Goal: Task Accomplishment & Management: Manage account settings

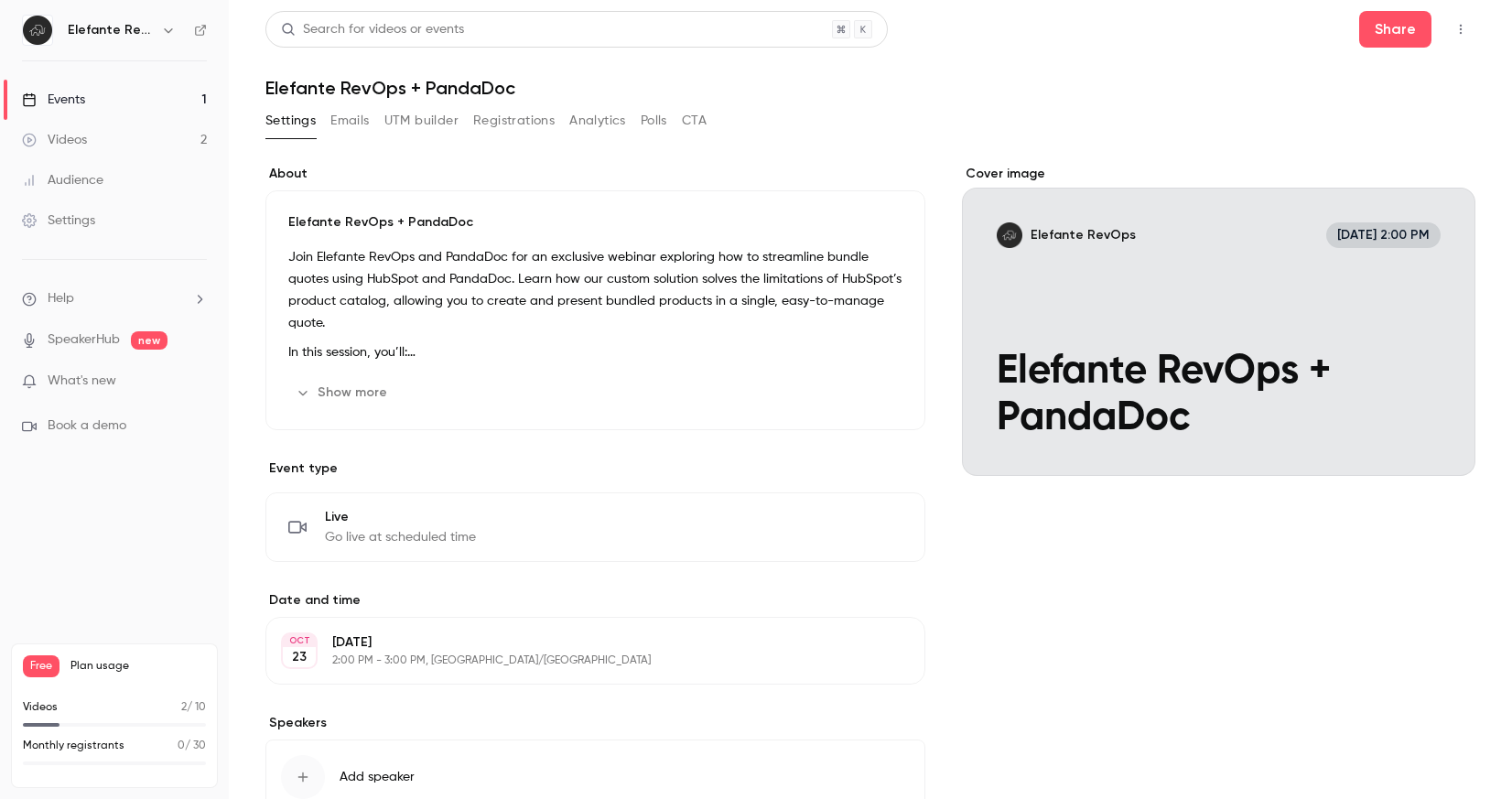
click at [1310, 336] on div "Cover image" at bounding box center [1219, 320] width 514 height 311
click at [0, 0] on input "Elefante RevOps [DATE] 2:00 PM Elefante RevOps + PandaDoc" at bounding box center [0, 0] width 0 height 0
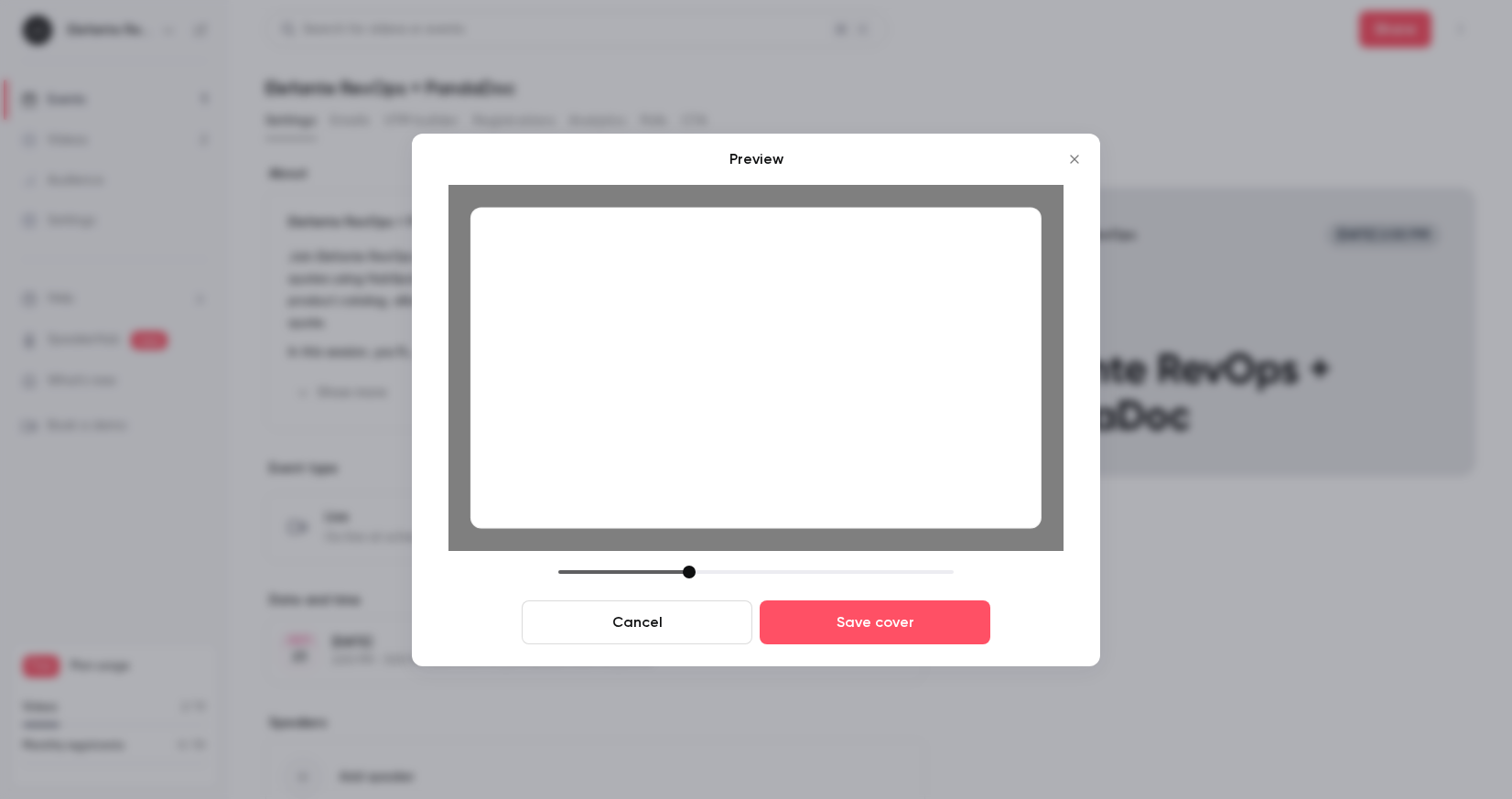
click at [1067, 604] on div "Preview Cancel Save cover" at bounding box center [756, 399] width 688 height 532
drag, startPoint x: 1014, startPoint y: 425, endPoint x: 1012, endPoint y: 398, distance: 27.1
click at [1013, 398] on div at bounding box center [756, 368] width 572 height 322
drag, startPoint x: 942, startPoint y: 393, endPoint x: 942, endPoint y: 415, distance: 22.0
click at [941, 415] on div at bounding box center [756, 368] width 572 height 322
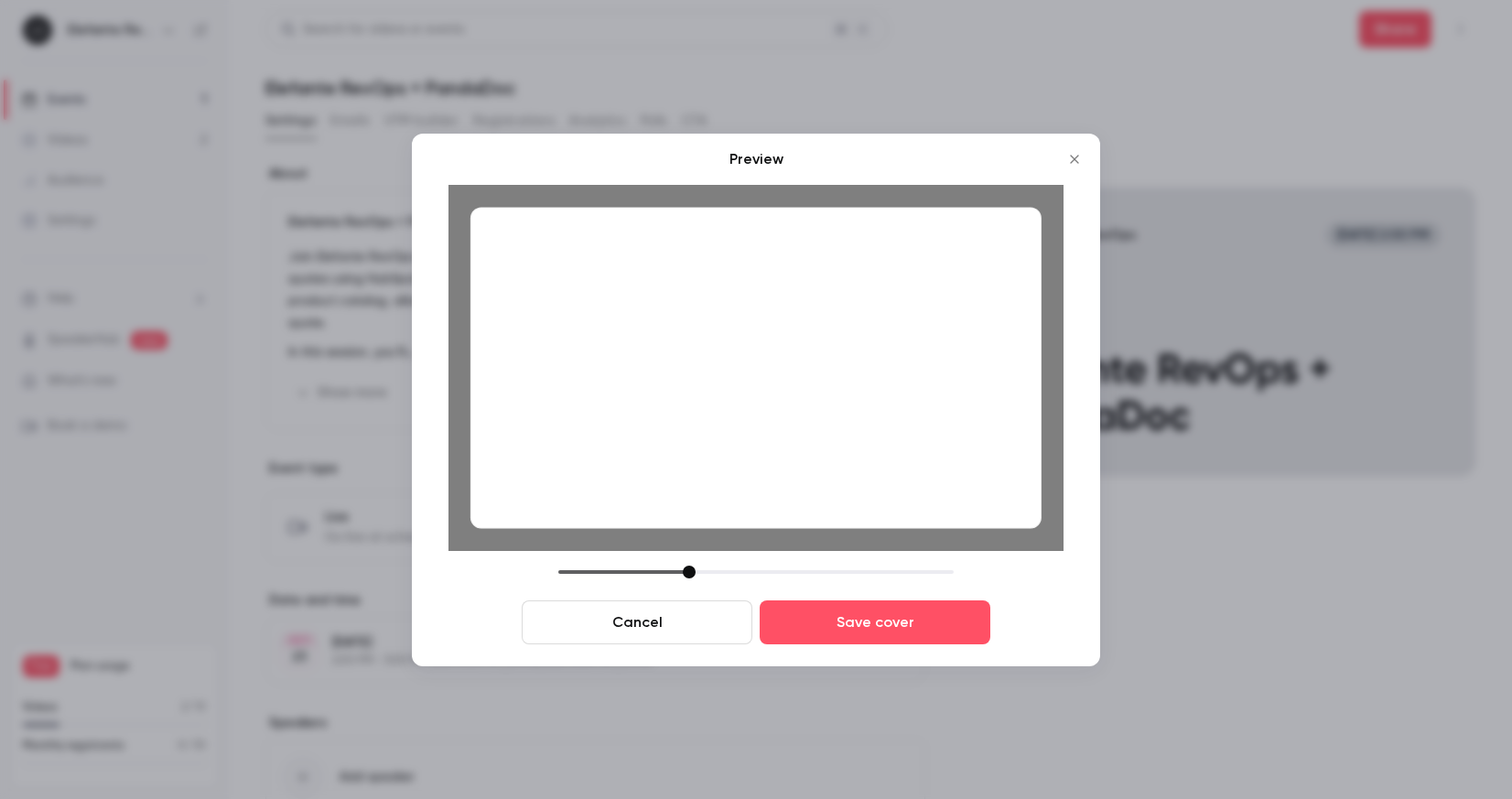
click at [603, 569] on div at bounding box center [756, 572] width 395 height 13
drag, startPoint x: 601, startPoint y: 573, endPoint x: 708, endPoint y: 561, distance: 107.7
click at [689, 602] on div "Cancel Save cover" at bounding box center [755, 605] width 615 height 78
click at [755, 431] on div at bounding box center [756, 368] width 572 height 322
click at [677, 568] on div at bounding box center [756, 572] width 395 height 13
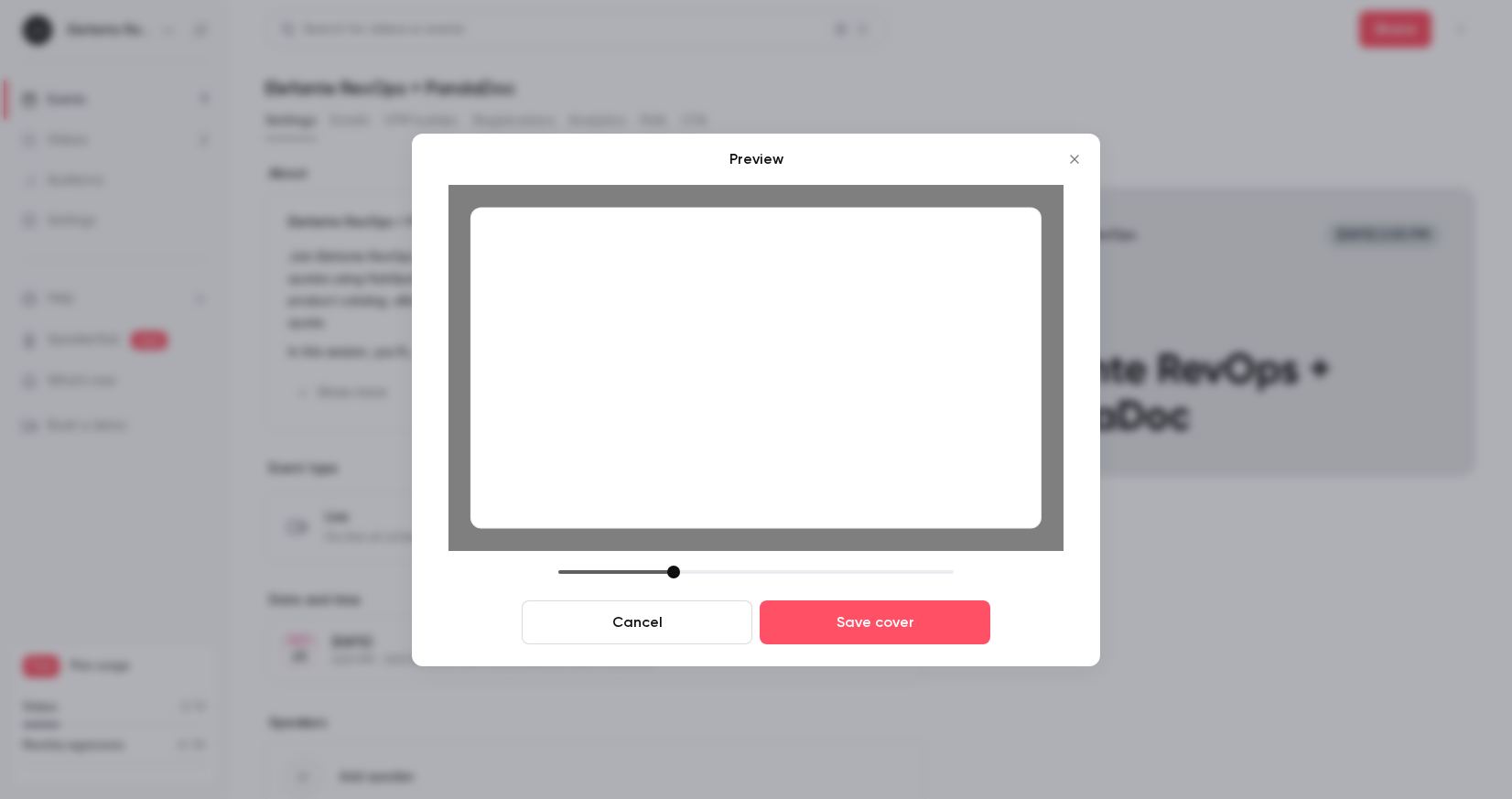
click at [675, 570] on div at bounding box center [674, 572] width 13 height 13
click at [908, 399] on div at bounding box center [756, 368] width 572 height 322
drag, startPoint x: 678, startPoint y: 571, endPoint x: 687, endPoint y: 578, distance: 11.4
click at [685, 572] on div at bounding box center [685, 572] width 13 height 13
drag, startPoint x: 665, startPoint y: 625, endPoint x: 707, endPoint y: 627, distance: 42.0
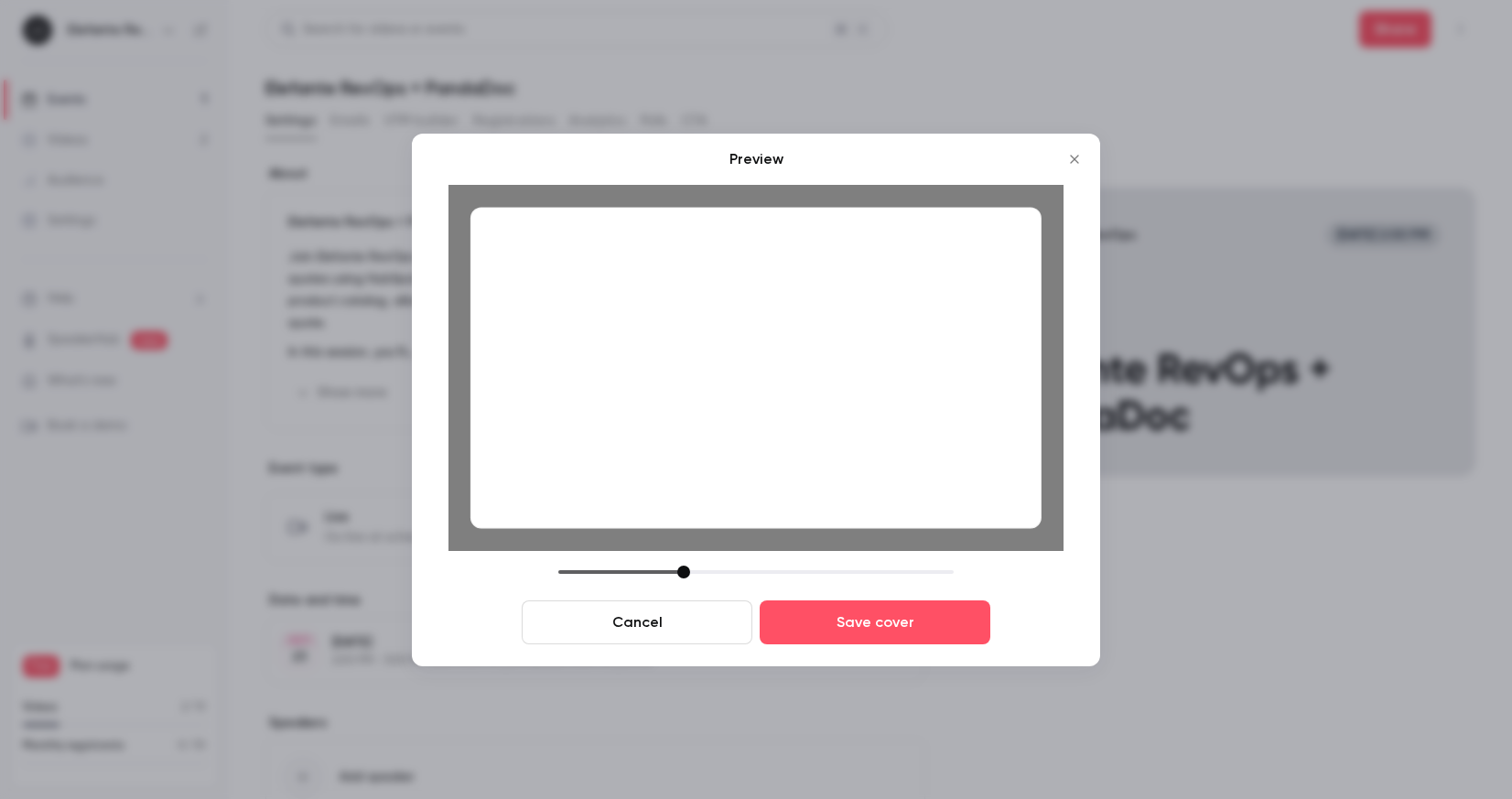
click at [665, 625] on button "Cancel" at bounding box center [636, 622] width 230 height 44
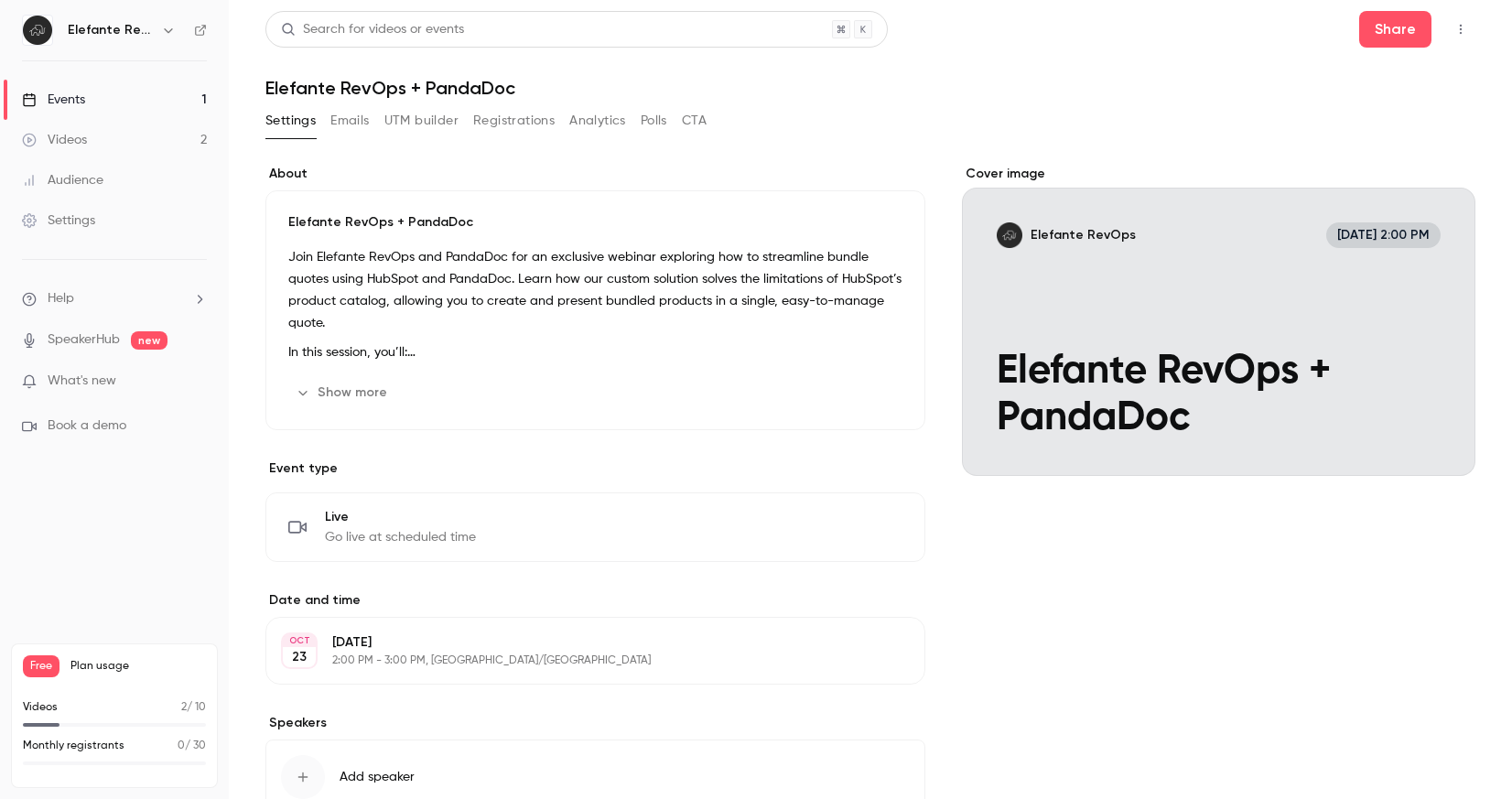
click at [1184, 421] on div "Cover image" at bounding box center [1219, 320] width 514 height 311
click at [0, 0] on input "Elefante RevOps [DATE] 2:00 PM Elefante RevOps + PandaDoc" at bounding box center [0, 0] width 0 height 0
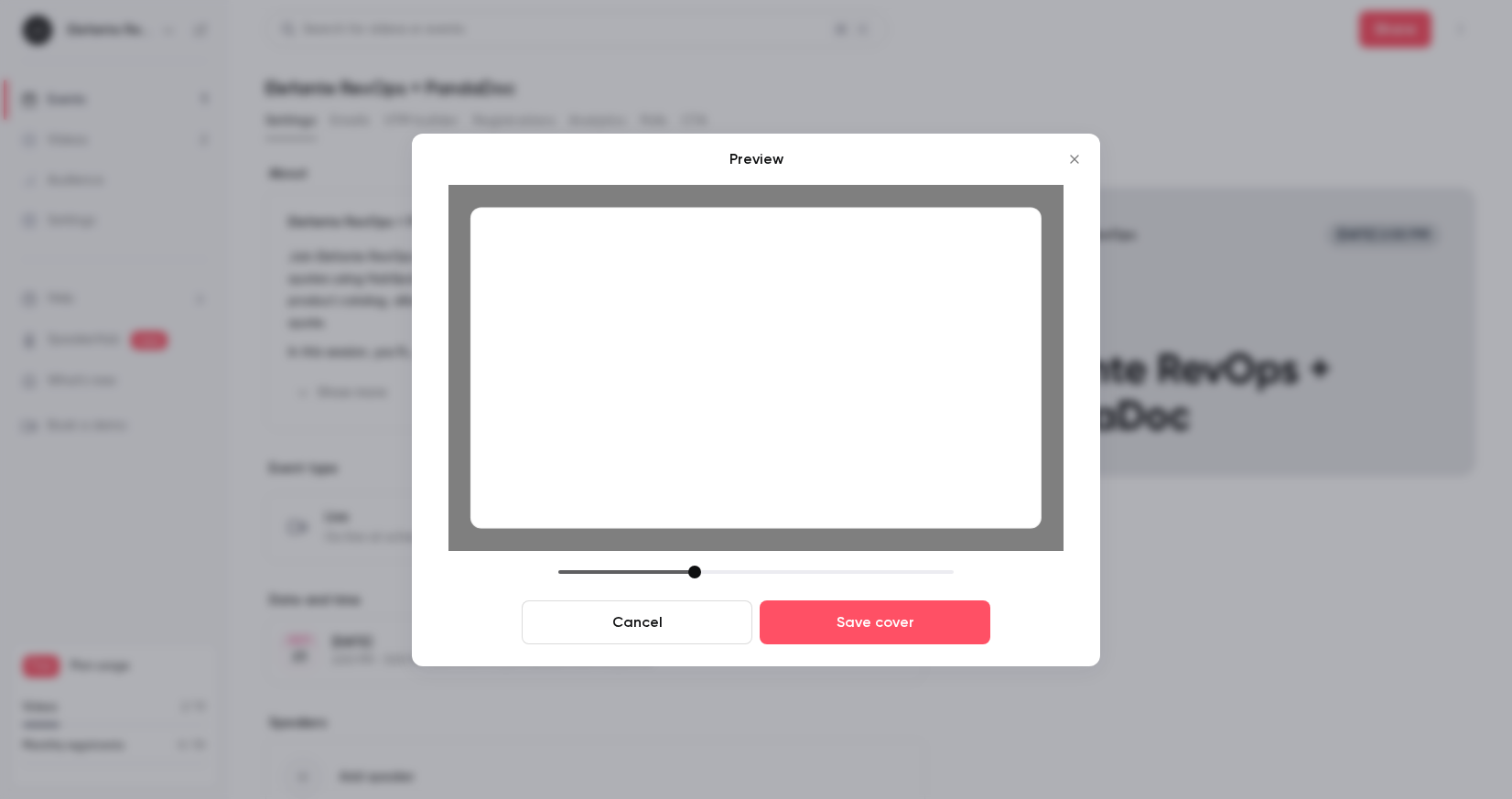
drag, startPoint x: 680, startPoint y: 571, endPoint x: 690, endPoint y: 579, distance: 12.8
click at [690, 579] on div "Cancel Save cover" at bounding box center [755, 605] width 615 height 78
drag, startPoint x: 821, startPoint y: 455, endPoint x: 815, endPoint y: 468, distance: 14.3
click at [815, 468] on div at bounding box center [756, 368] width 572 height 322
click at [693, 576] on div at bounding box center [694, 572] width 13 height 13
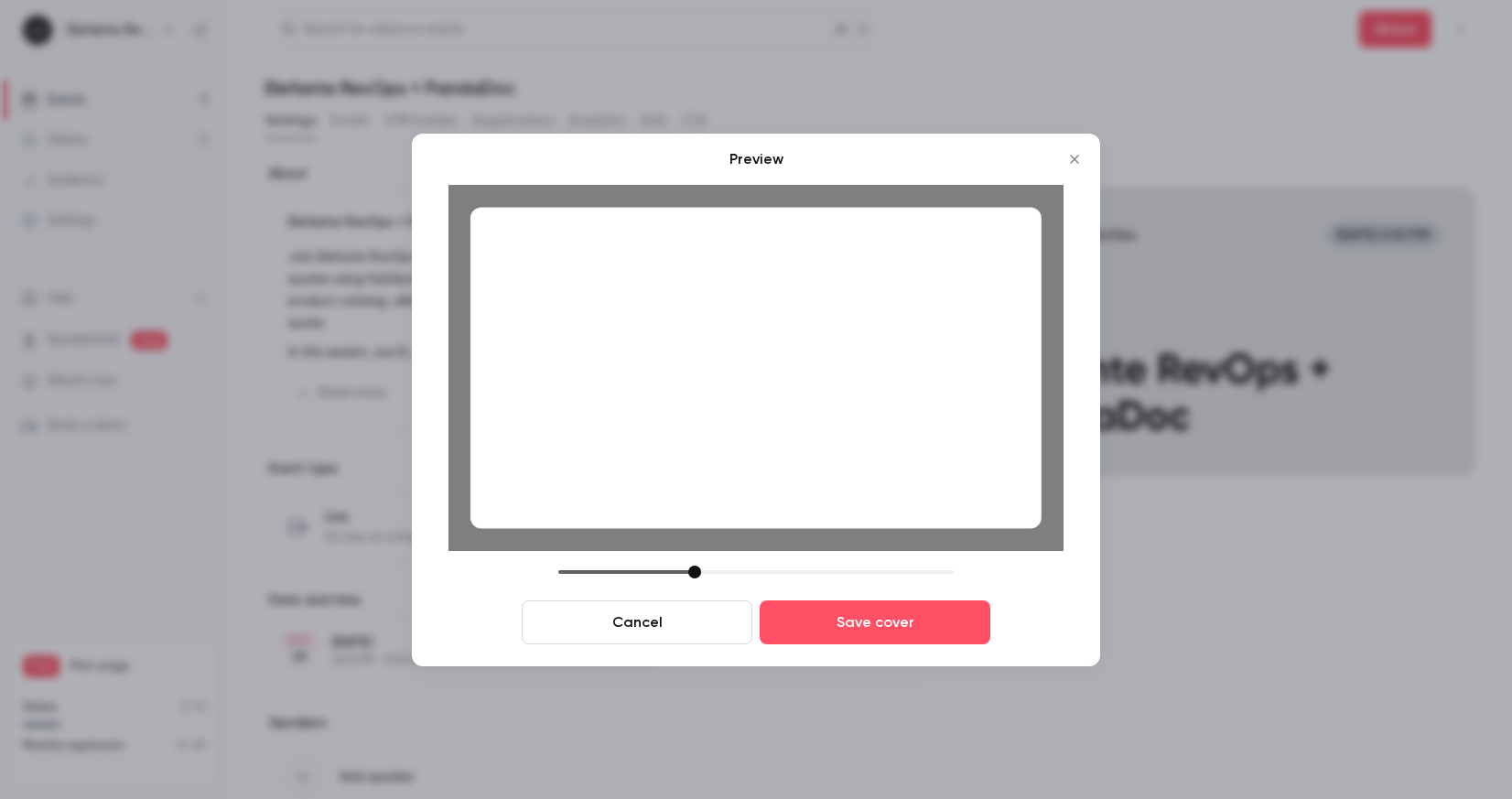
click at [843, 458] on div at bounding box center [756, 368] width 572 height 322
click at [850, 458] on div at bounding box center [756, 368] width 572 height 322
click at [932, 620] on button "Save cover" at bounding box center [875, 622] width 230 height 44
click at [869, 623] on div "[DATE] [DATE] 2:00 PM - 3:00 PM, [GEOGRAPHIC_DATA]/[GEOGRAPHIC_DATA] Edit" at bounding box center [595, 650] width 660 height 68
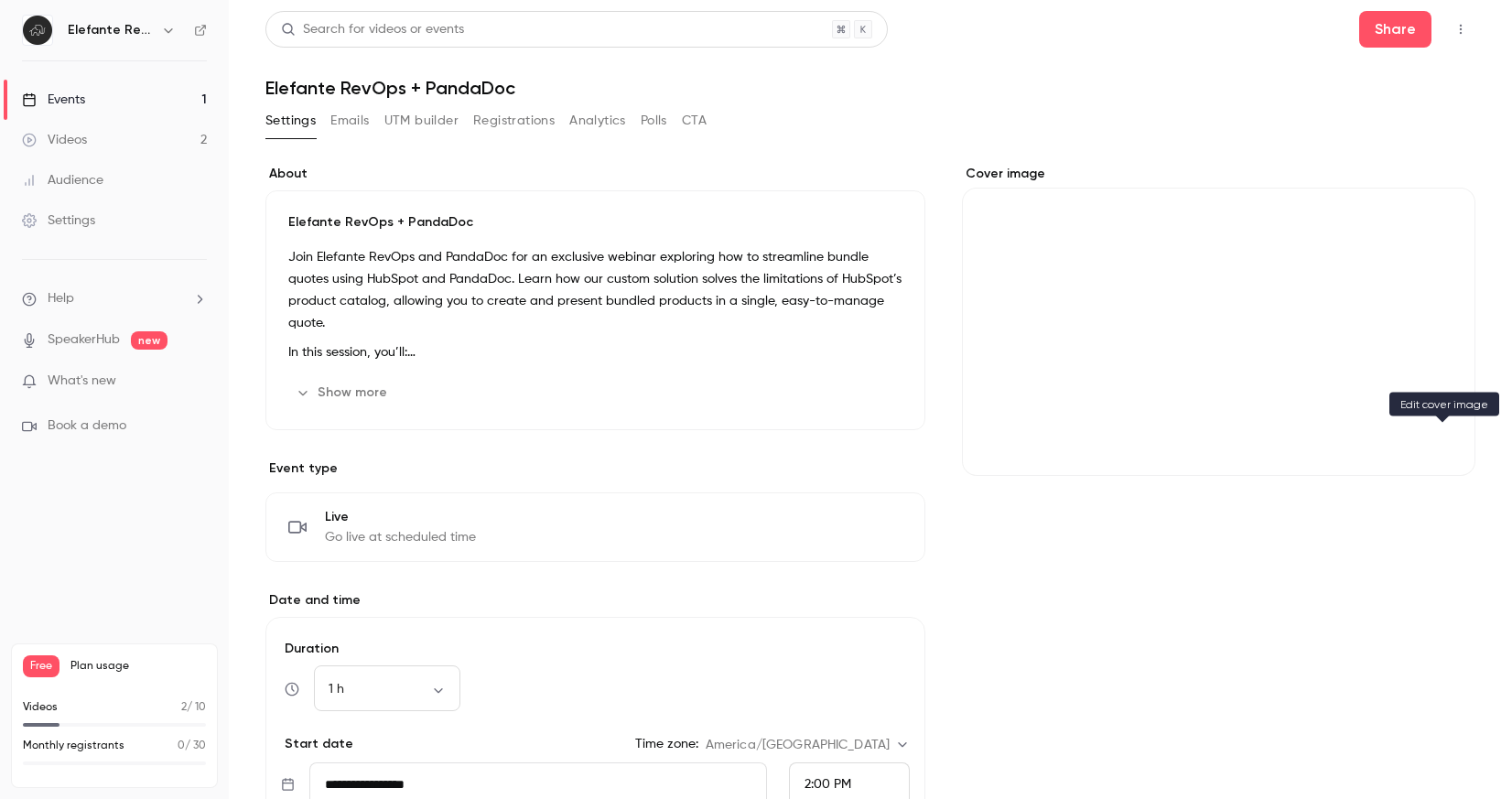
click at [1450, 439] on icon "Cover image" at bounding box center [1442, 442] width 21 height 15
click at [1453, 443] on button "Cover image" at bounding box center [1442, 442] width 36 height 36
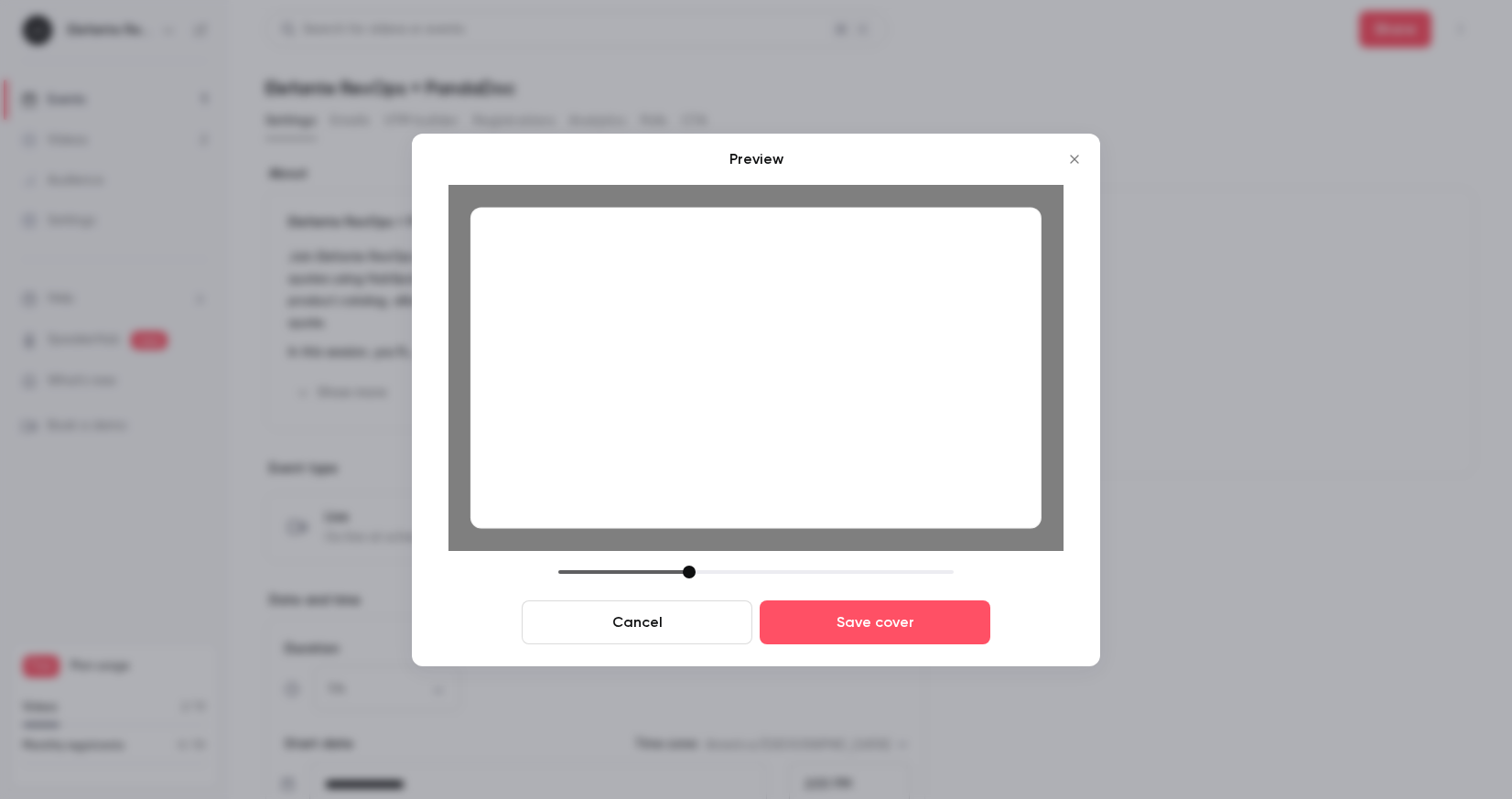
click at [844, 483] on div at bounding box center [756, 368] width 572 height 322
click at [788, 521] on div at bounding box center [756, 368] width 572 height 322
click at [806, 517] on div at bounding box center [756, 368] width 572 height 322
drag, startPoint x: 845, startPoint y: 630, endPoint x: 874, endPoint y: 629, distance: 29.0
click at [845, 630] on button "Save cover" at bounding box center [875, 622] width 230 height 44
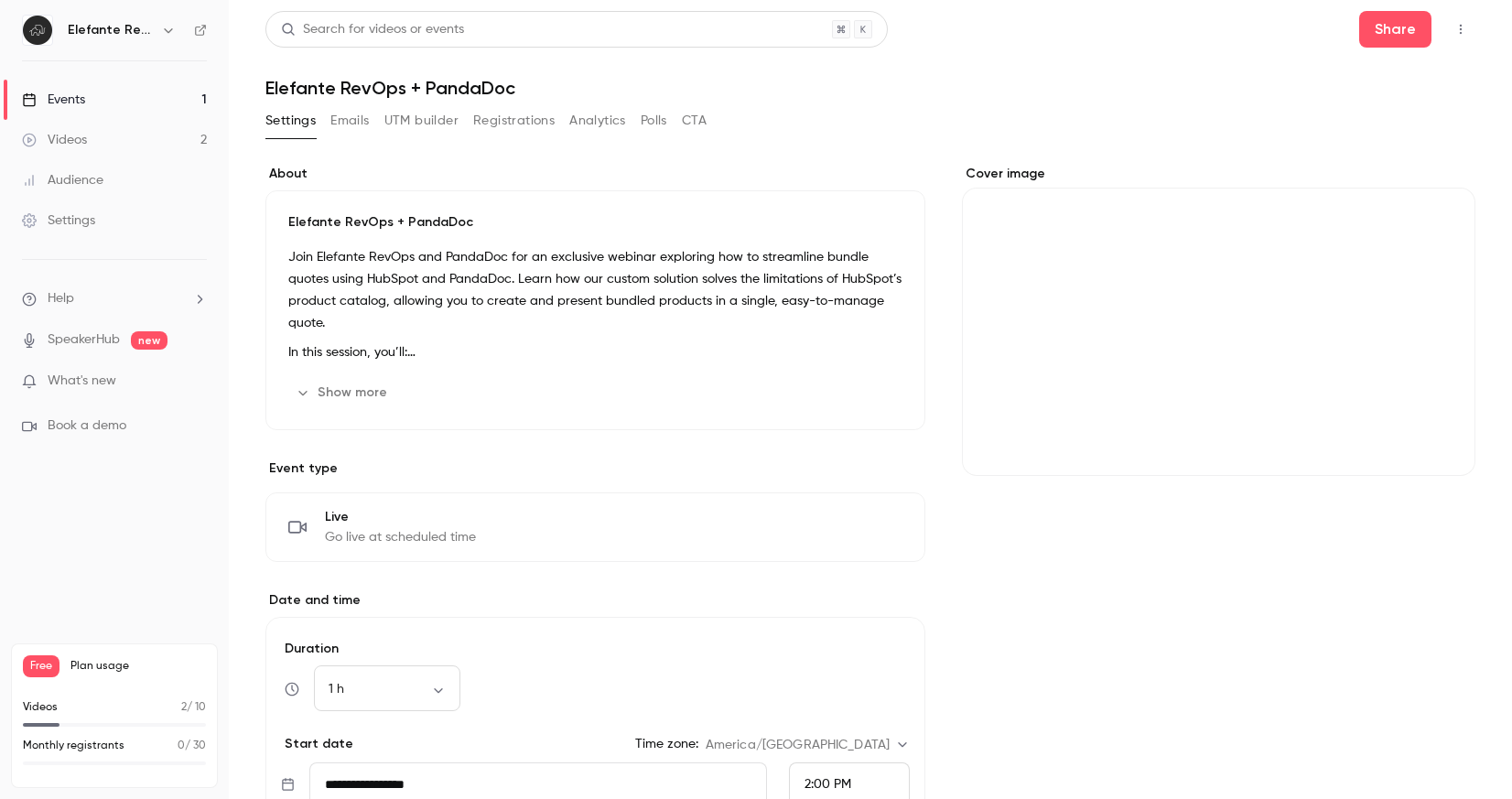
click at [823, 620] on form "**********" at bounding box center [595, 756] width 660 height 278
click at [1441, 446] on icon "Cover image" at bounding box center [1442, 443] width 12 height 12
click at [1441, 449] on icon "Cover image" at bounding box center [1442, 442] width 21 height 15
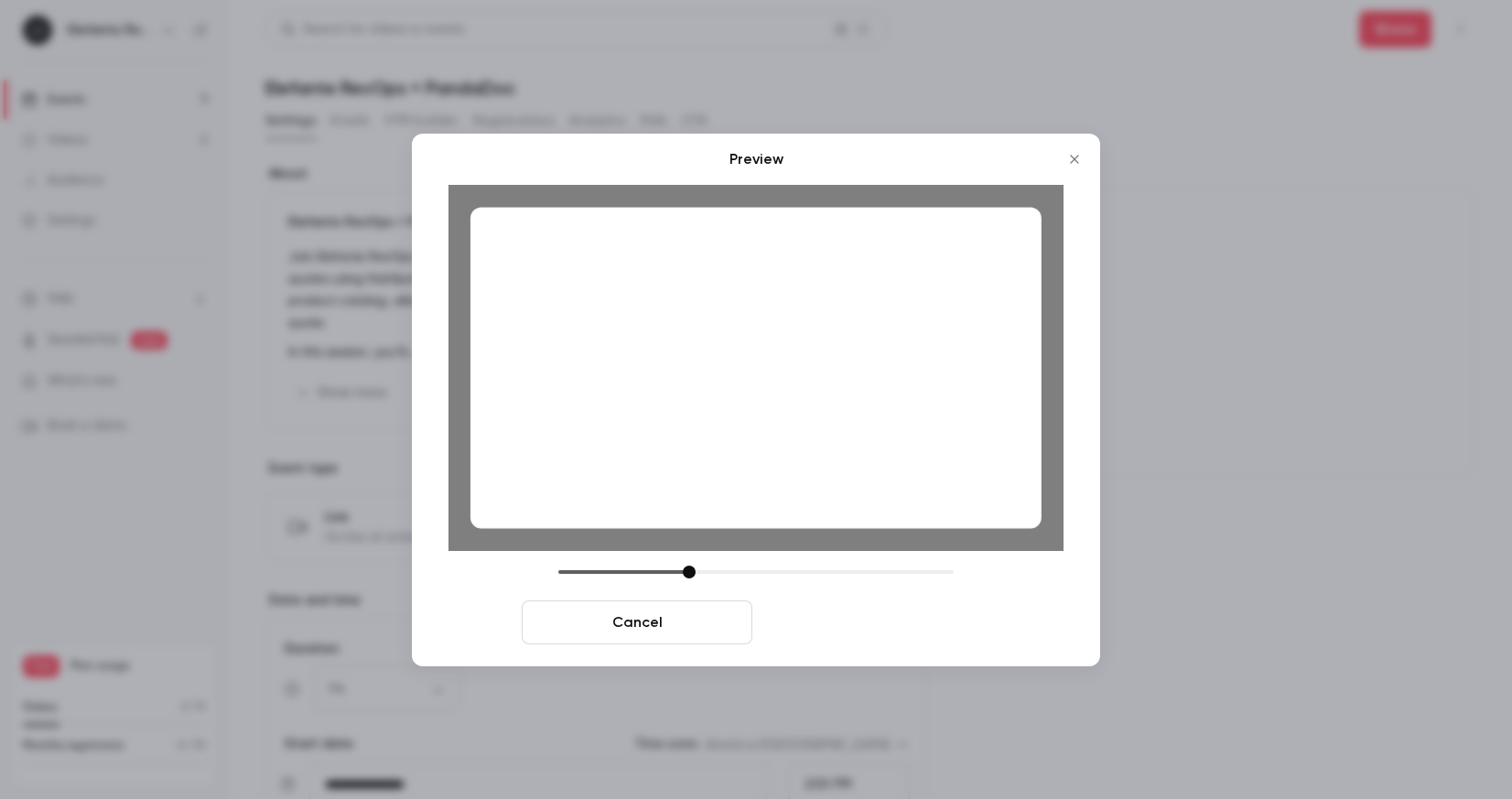
click at [891, 617] on button "Save cover" at bounding box center [875, 622] width 230 height 44
drag, startPoint x: 832, startPoint y: 620, endPoint x: 846, endPoint y: 619, distance: 14.0
click at [832, 619] on button "Save cover" at bounding box center [875, 622] width 230 height 44
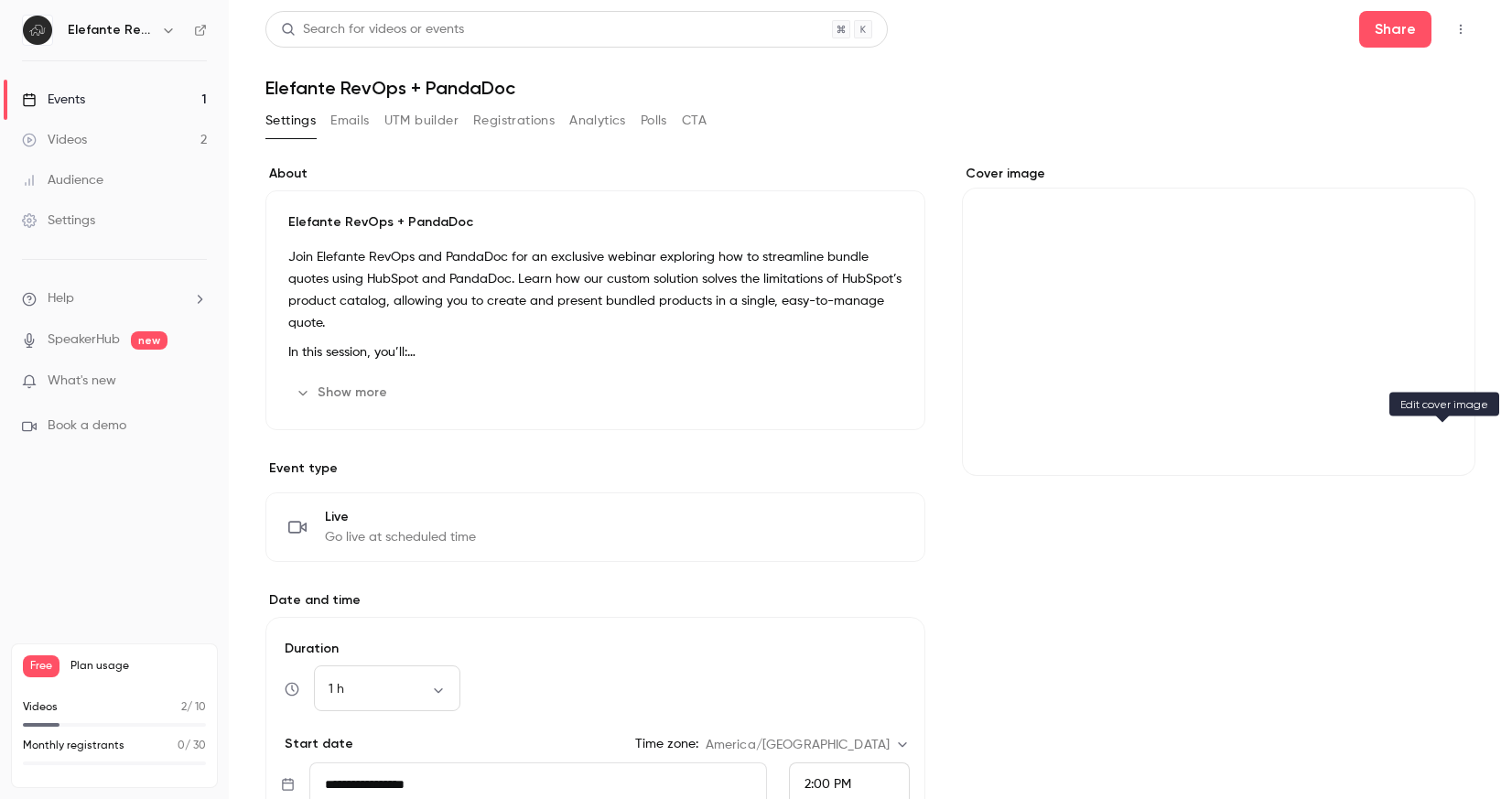
click at [1440, 447] on icon "Cover image" at bounding box center [1442, 442] width 21 height 15
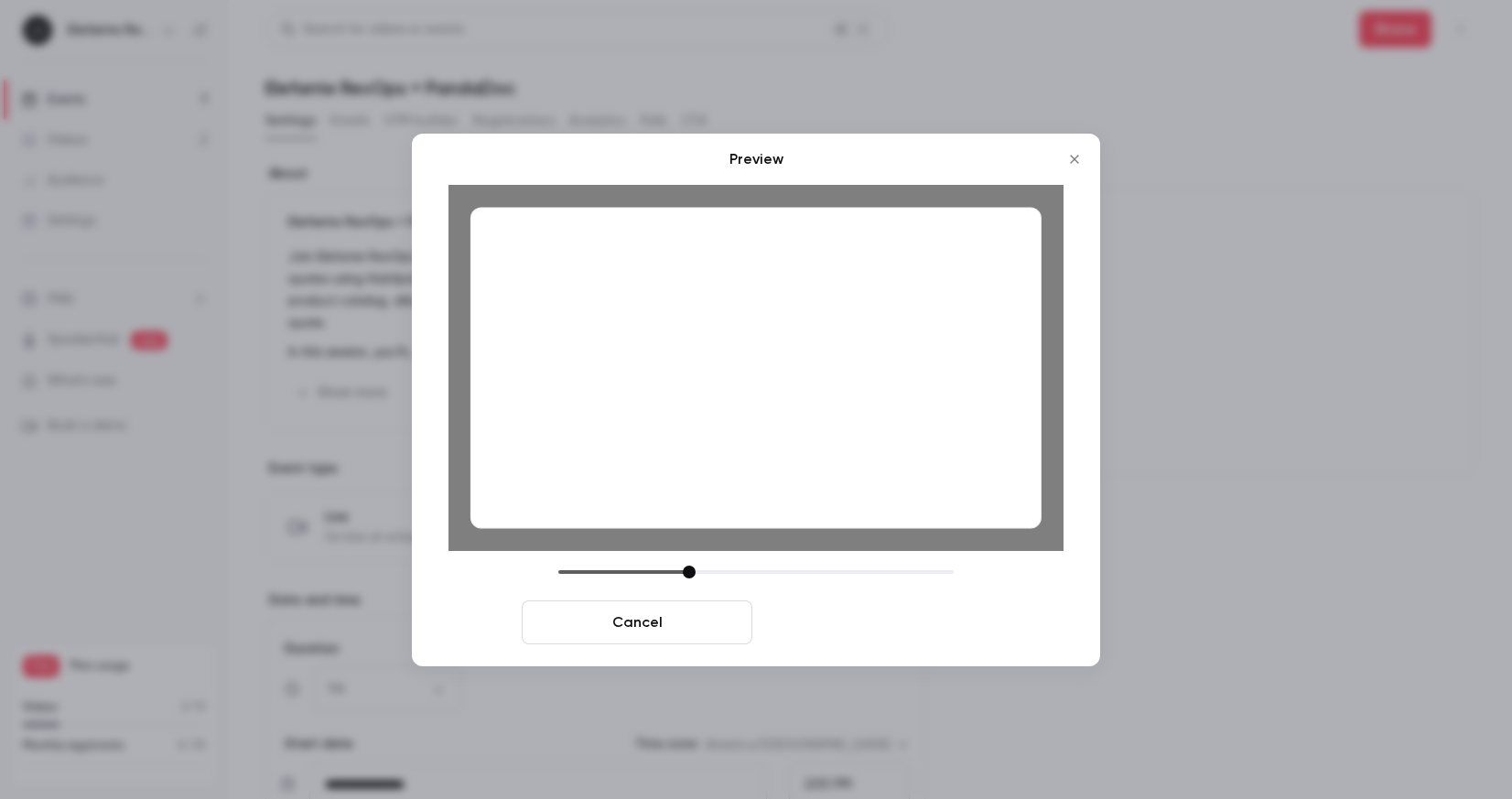
click at [906, 618] on button "Save cover" at bounding box center [875, 622] width 230 height 44
click at [862, 615] on button "Save cover" at bounding box center [875, 622] width 230 height 44
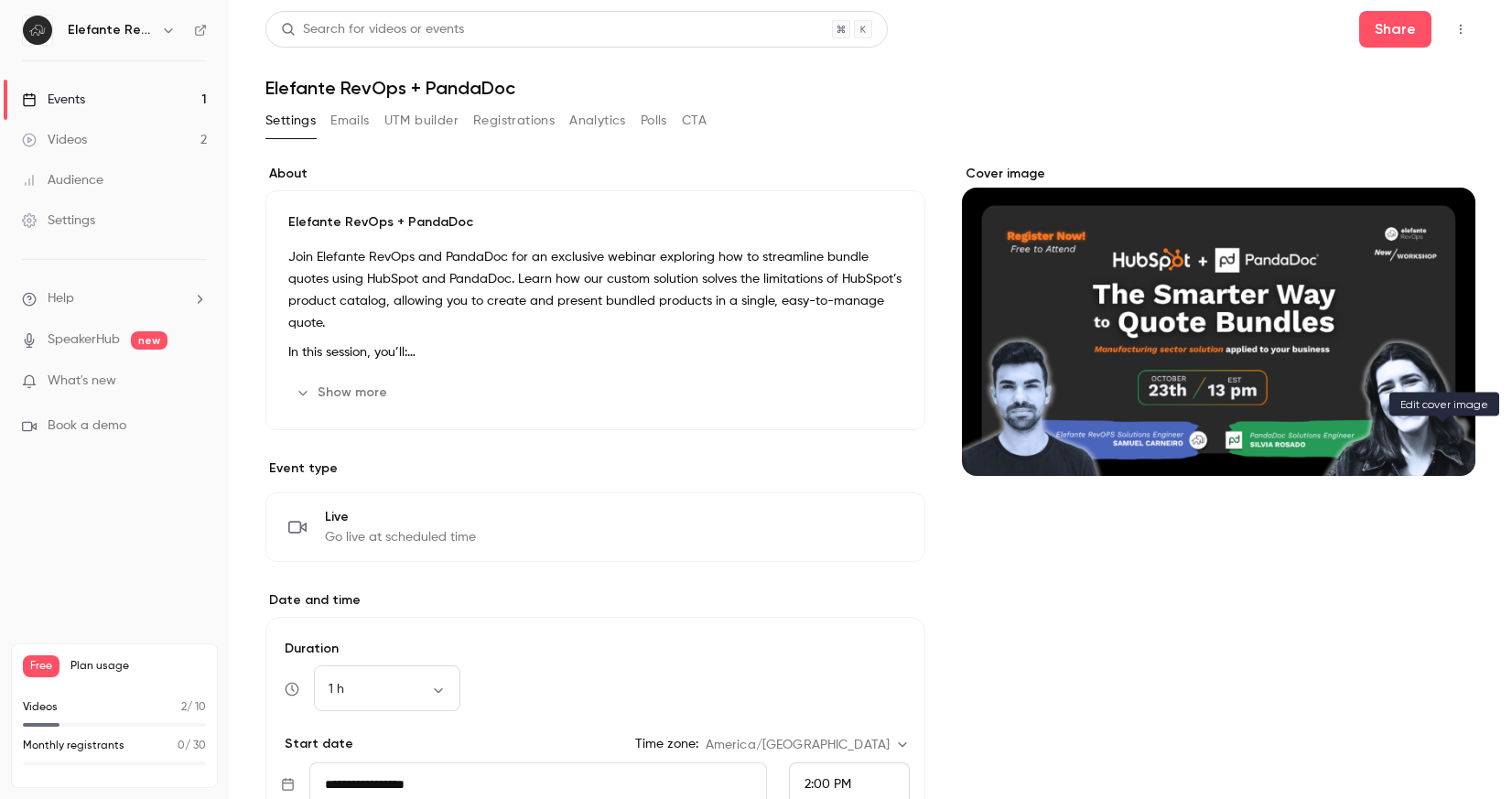
click at [1444, 450] on button "Cover image" at bounding box center [1442, 442] width 36 height 36
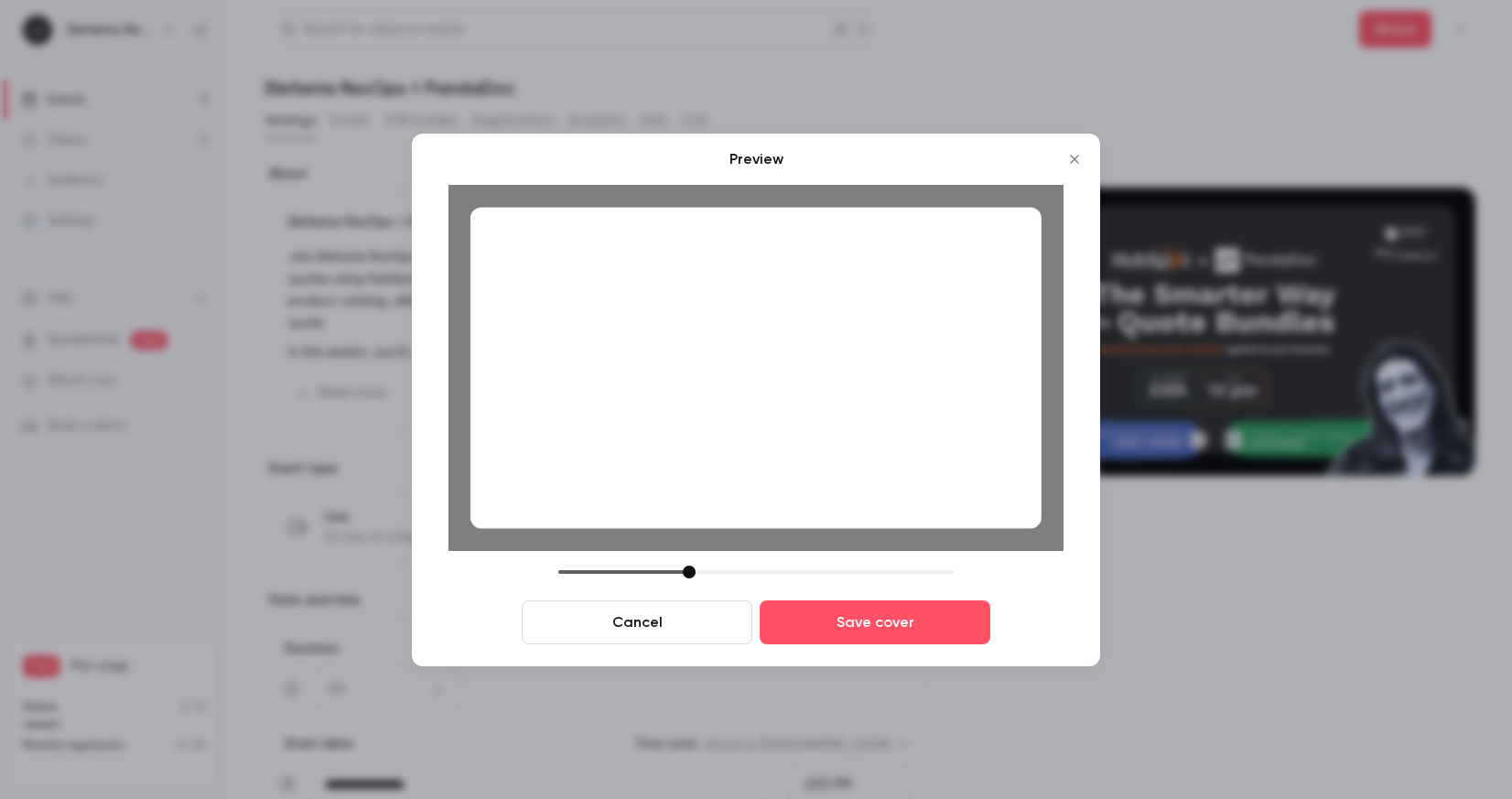
drag, startPoint x: 932, startPoint y: 621, endPoint x: 1127, endPoint y: 607, distance: 195.5
click at [932, 621] on button "Save cover" at bounding box center [875, 622] width 230 height 44
